Goal: Task Accomplishment & Management: Use online tool/utility

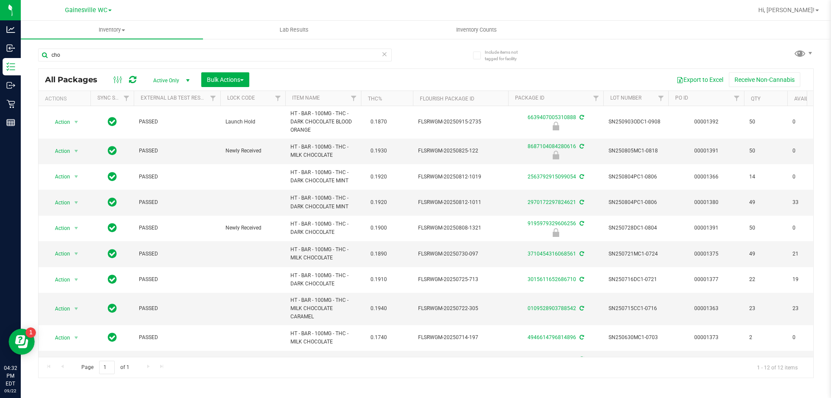
scroll to position [87, 0]
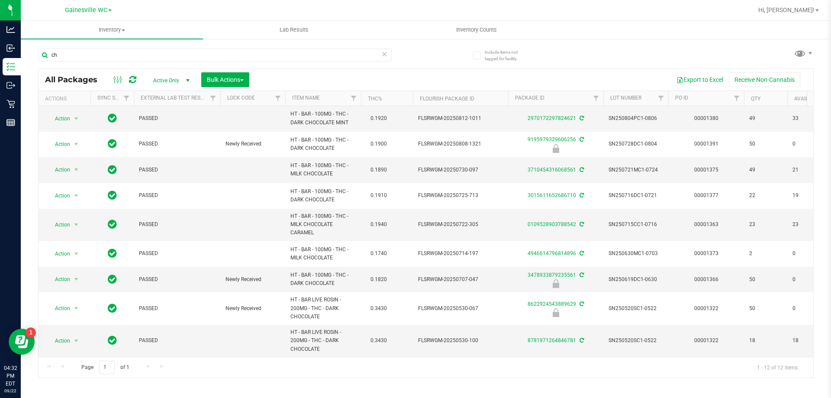
type input "c"
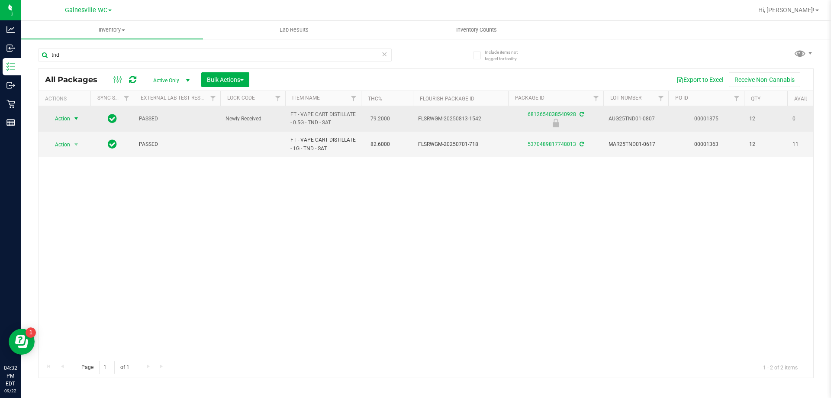
type input "tnd"
click at [69, 120] on span "Action" at bounding box center [58, 118] width 23 height 12
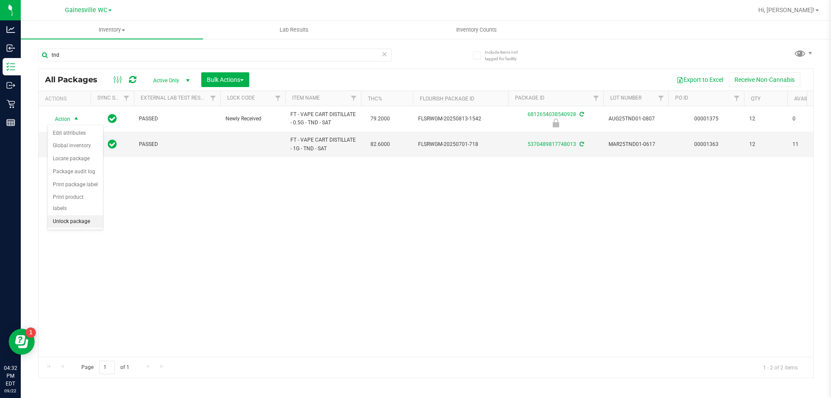
click at [66, 215] on li "Unlock package" at bounding box center [75, 221] width 55 height 13
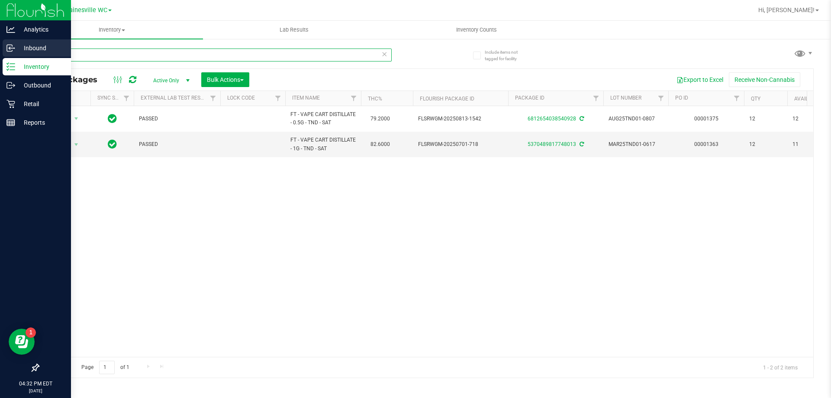
drag, startPoint x: 77, startPoint y: 56, endPoint x: 20, endPoint y: 56, distance: 56.7
click at [20, 56] on div "Analytics Inbound Inventory Outbound Retail Reports 04:32 PM EDT [DATE] 09/22 G…" at bounding box center [415, 199] width 831 height 398
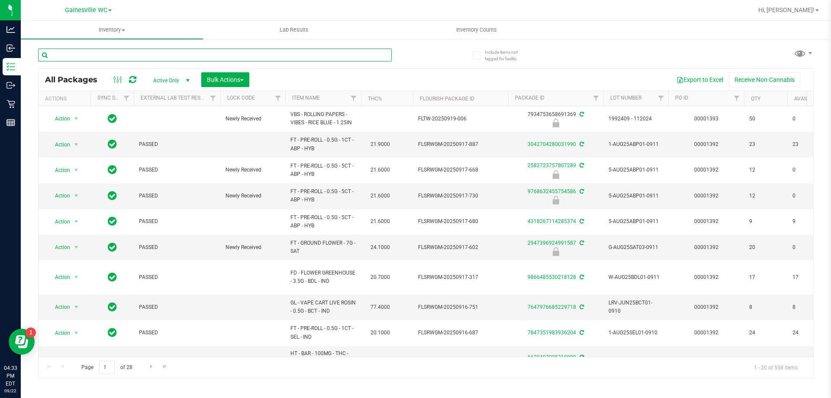
click at [102, 52] on input "text" at bounding box center [214, 54] width 353 height 13
type input "2692708730970596"
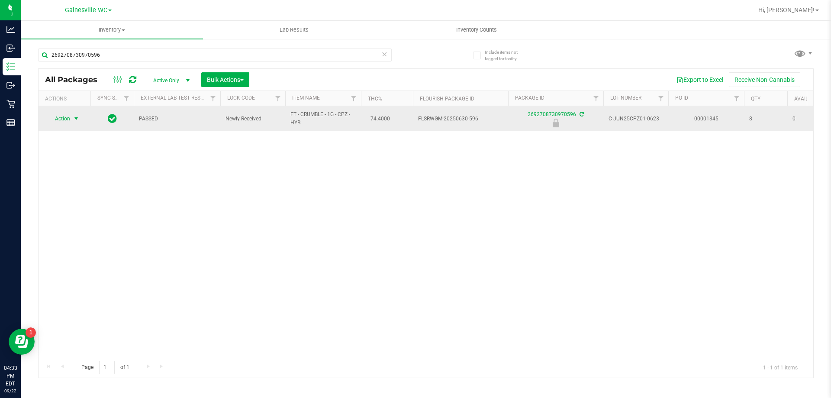
click at [62, 120] on span "Action" at bounding box center [58, 118] width 23 height 12
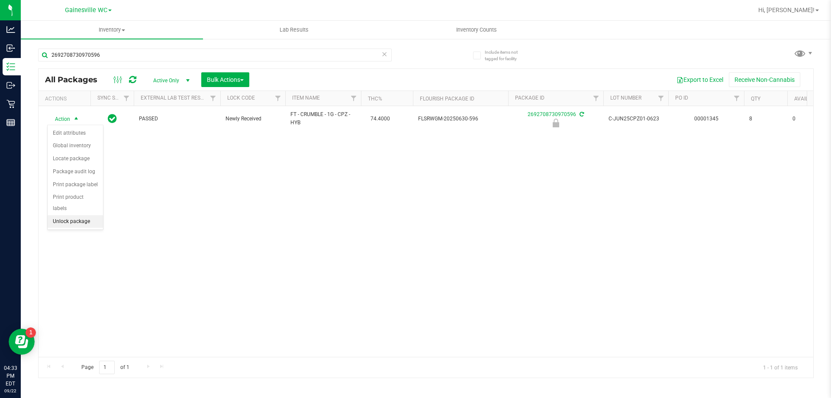
click at [53, 215] on li "Unlock package" at bounding box center [75, 221] width 55 height 13
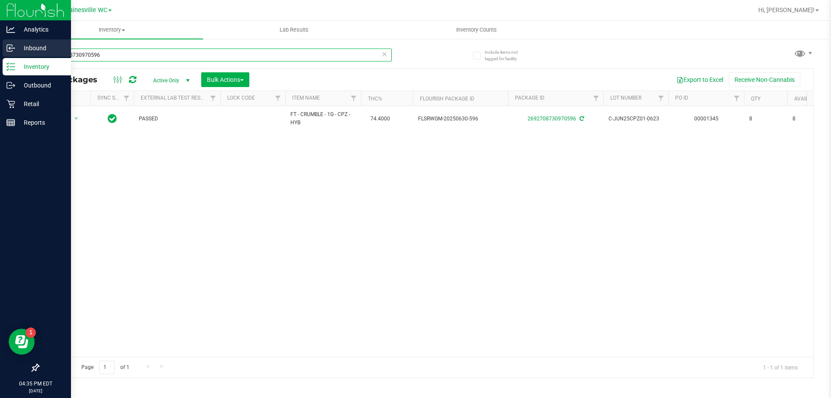
drag, startPoint x: 106, startPoint y: 55, endPoint x: 17, endPoint y: 55, distance: 88.7
click at [17, 55] on div "Analytics Inbound Inventory Outbound Retail Reports 04:35 PM EDT [DATE] 09/22 G…" at bounding box center [415, 199] width 831 height 398
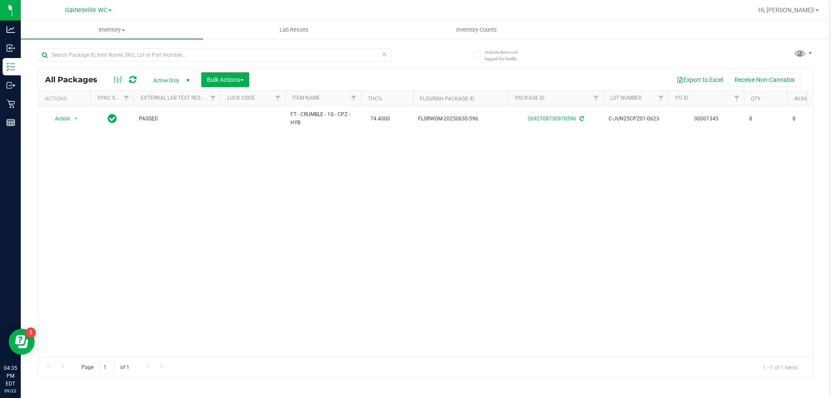
click at [126, 207] on div "Action Action Adjust qty Create package Edit attributes Global inventory Locate…" at bounding box center [426, 231] width 774 height 250
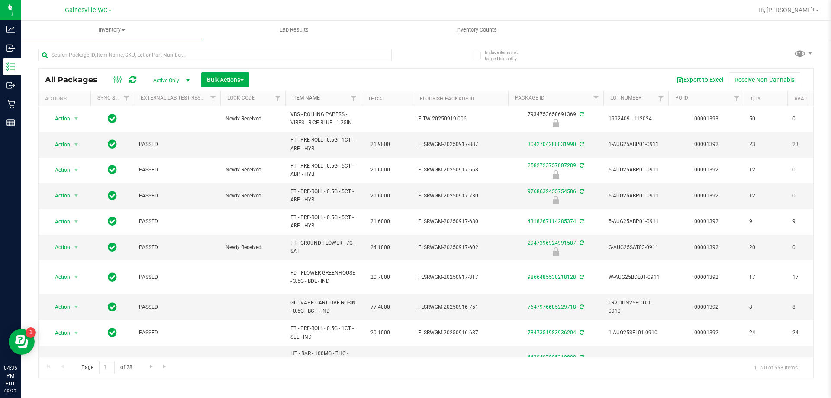
click at [305, 96] on link "Item Name" at bounding box center [306, 98] width 28 height 6
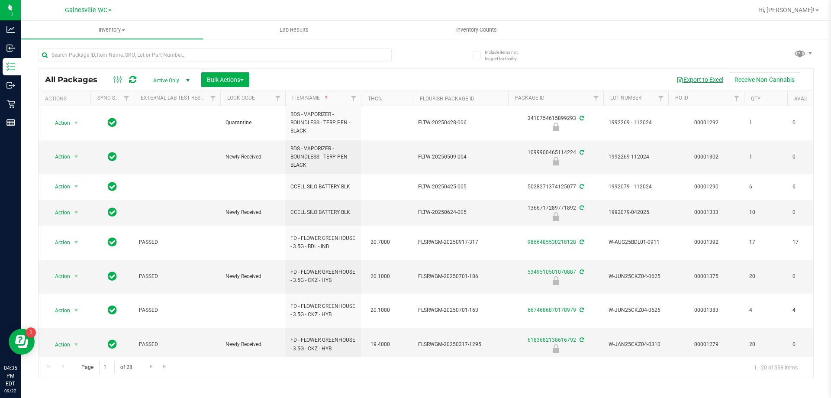
click at [707, 75] on button "Export to Excel" at bounding box center [700, 79] width 58 height 15
click at [95, 57] on input "text" at bounding box center [214, 54] width 353 height 13
type input "gsc"
